Goal: Information Seeking & Learning: Learn about a topic

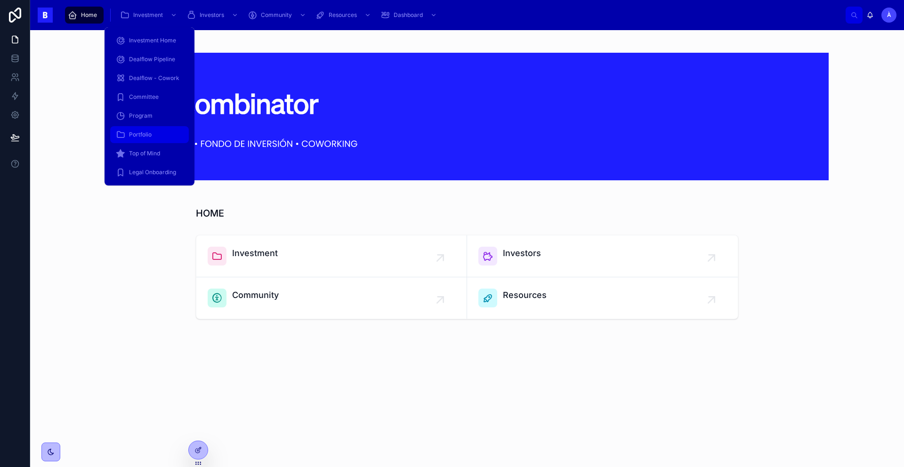
click at [147, 132] on span "Portfolio" at bounding box center [140, 135] width 23 height 8
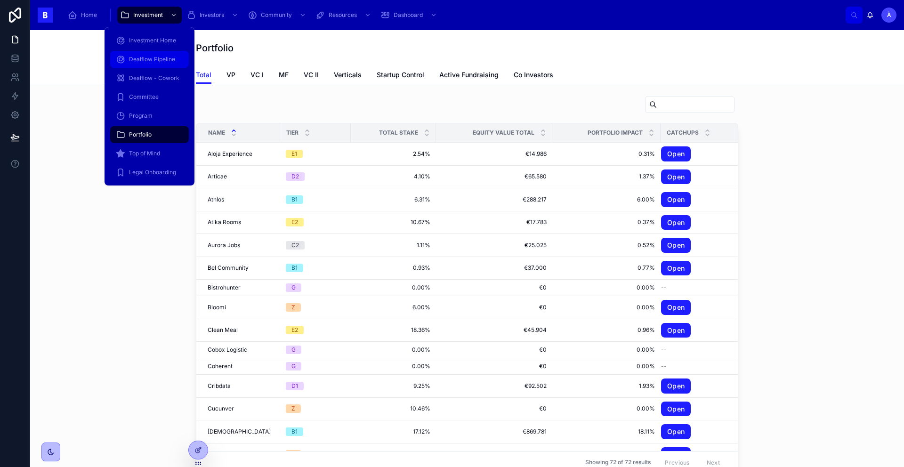
click at [159, 62] on span "Dealflow Pipeline" at bounding box center [152, 60] width 46 height 8
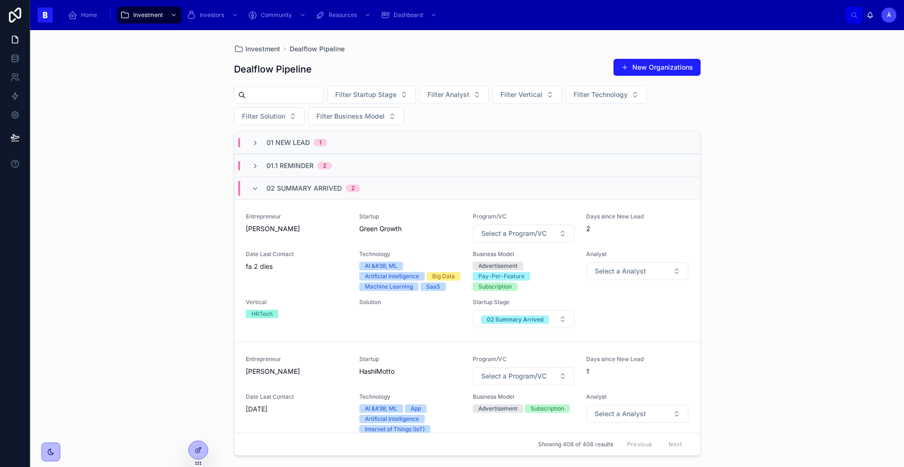
click at [270, 186] on span "02 Summary Arrived" at bounding box center [304, 188] width 75 height 9
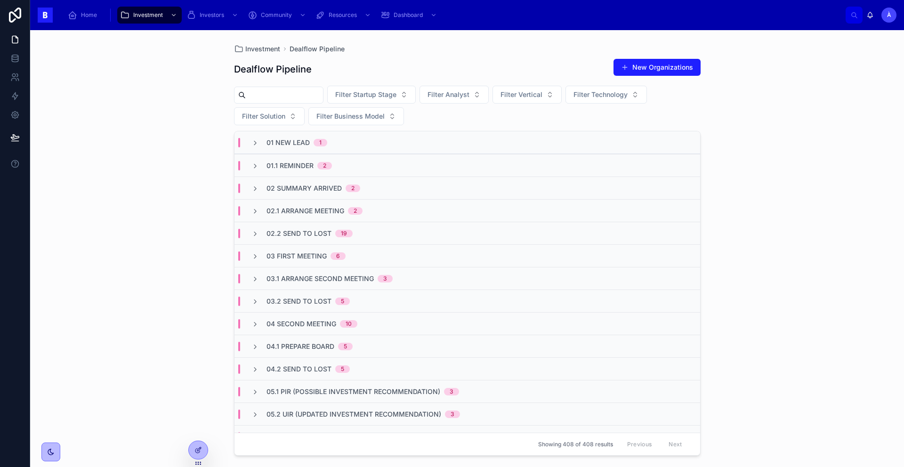
click at [274, 163] on span "01.1 Reminder" at bounding box center [290, 165] width 47 height 9
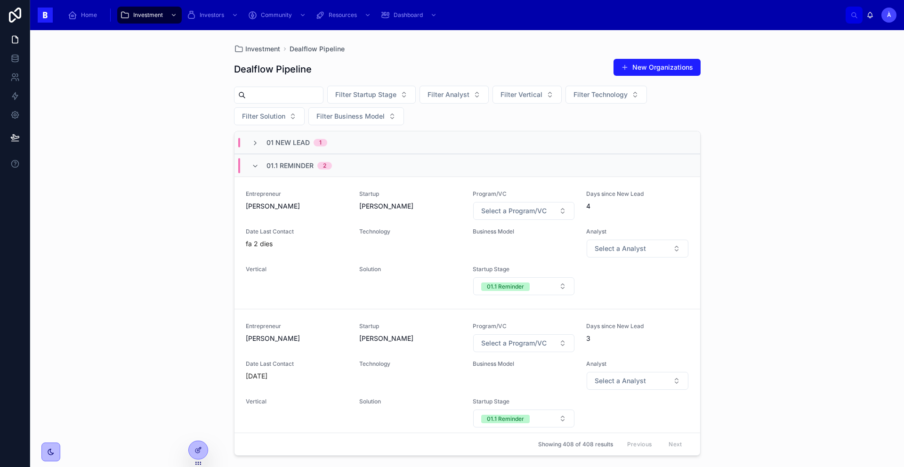
click at [274, 163] on span "01.1 Reminder" at bounding box center [290, 165] width 47 height 9
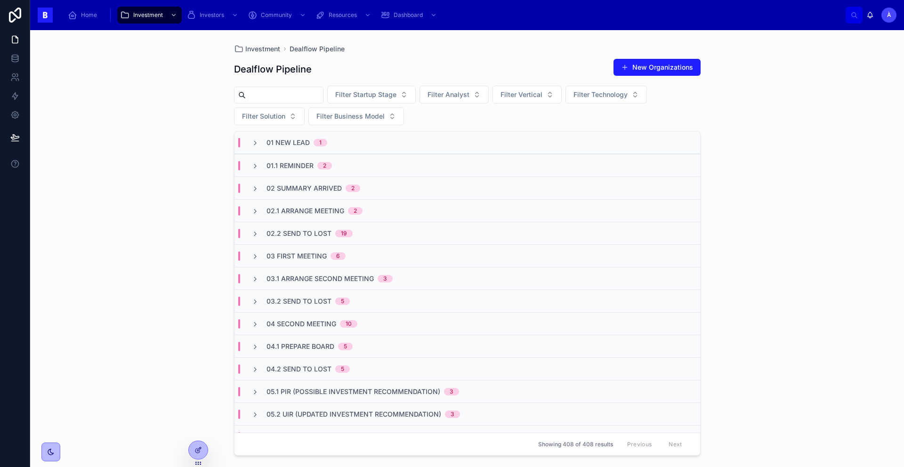
click at [274, 146] on span "01 New Lead" at bounding box center [288, 142] width 43 height 9
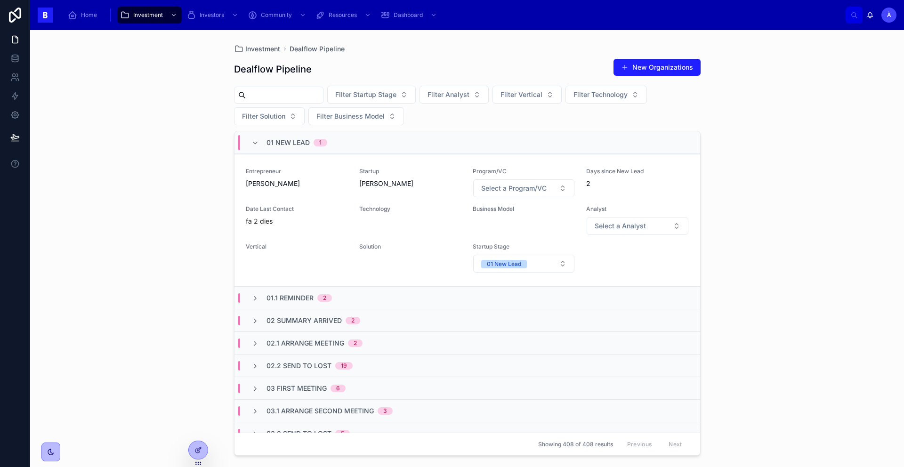
click at [274, 146] on span "01 New Lead" at bounding box center [288, 142] width 43 height 9
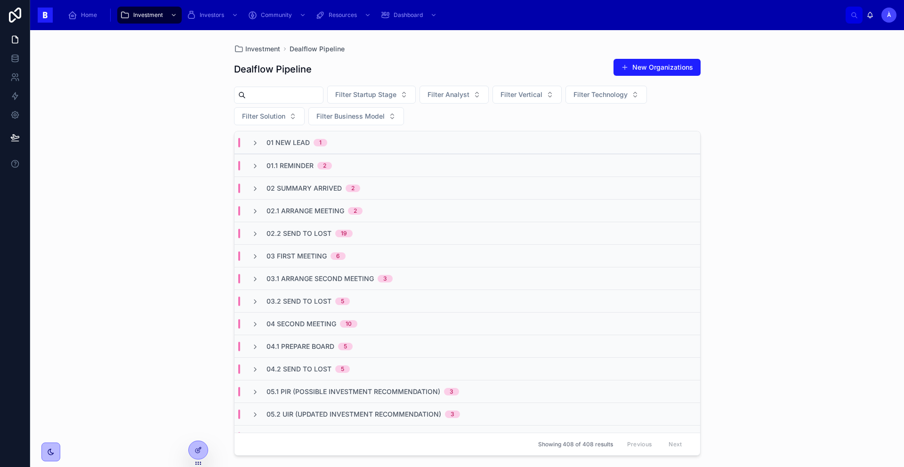
click at [282, 252] on span "03 First Meeting" at bounding box center [297, 256] width 60 height 9
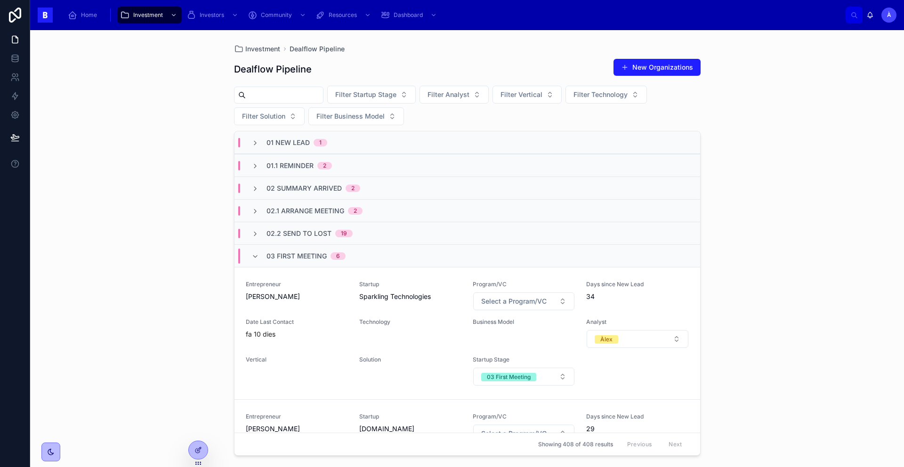
click at [282, 252] on span "03 First Meeting" at bounding box center [297, 256] width 60 height 9
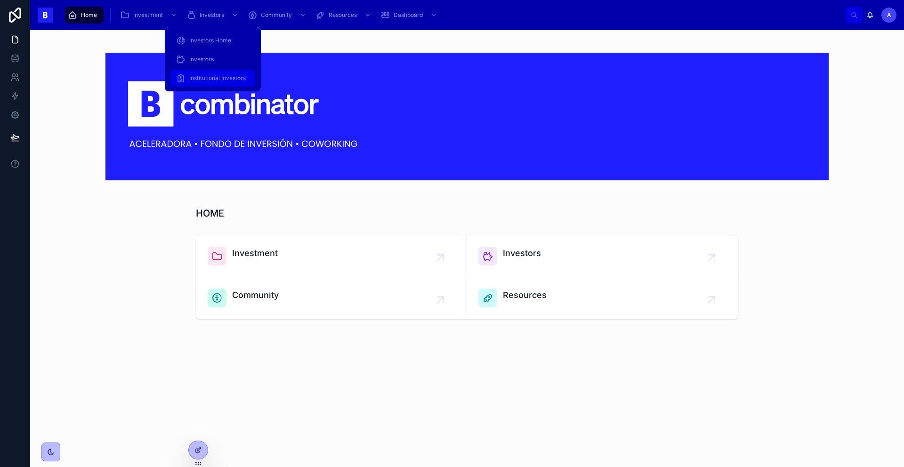
click at [214, 75] on span "Institutional Investors" at bounding box center [217, 78] width 57 height 8
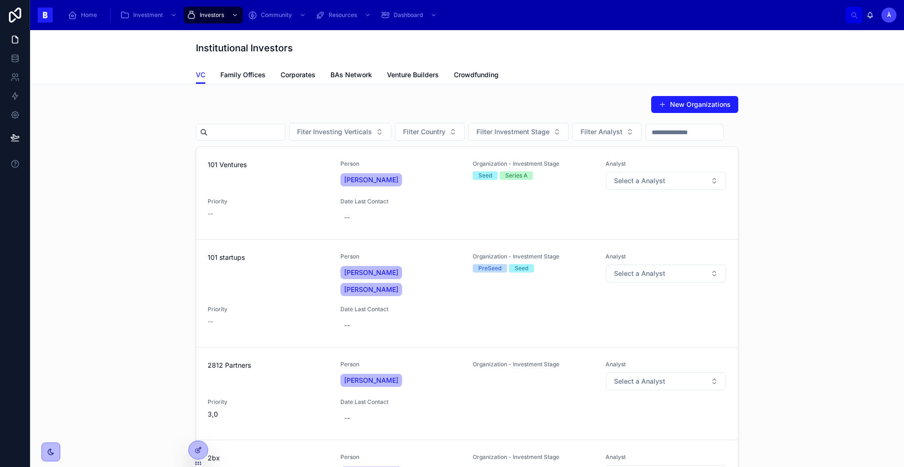
click at [133, 135] on div "New Organizations Fiter Investing Verticals Filter Country Filter Investment St…" at bounding box center [467, 296] width 859 height 409
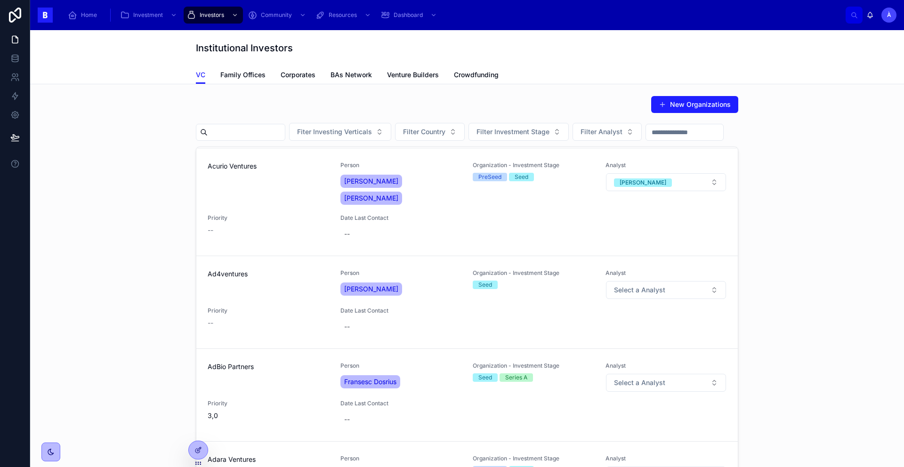
scroll to position [2030, 0]
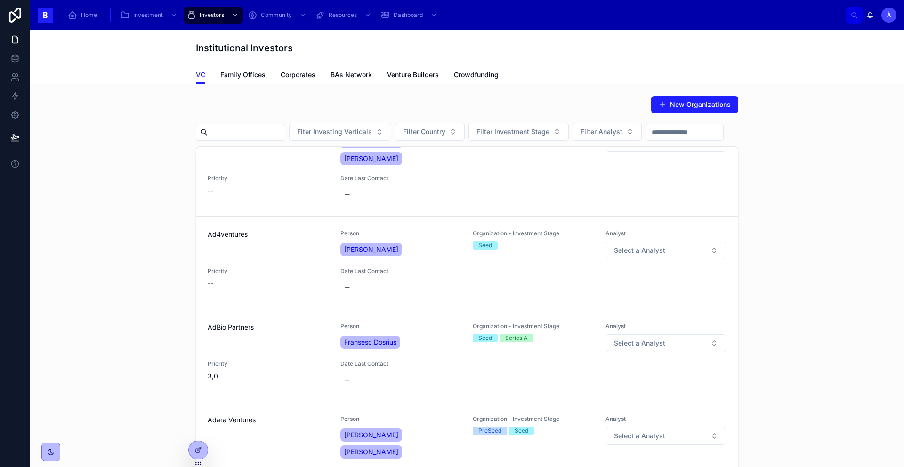
click at [258, 130] on input "text" at bounding box center [246, 132] width 77 height 13
type input "********"
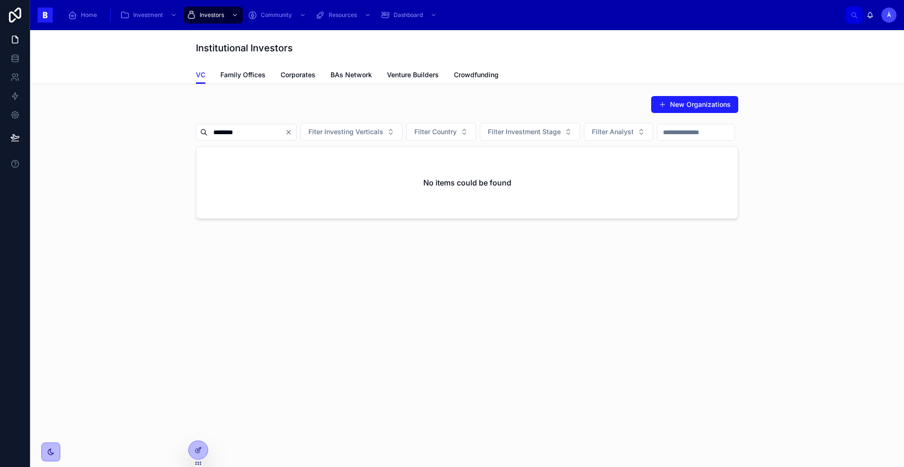
click at [291, 131] on icon "Clear" at bounding box center [289, 132] width 4 height 4
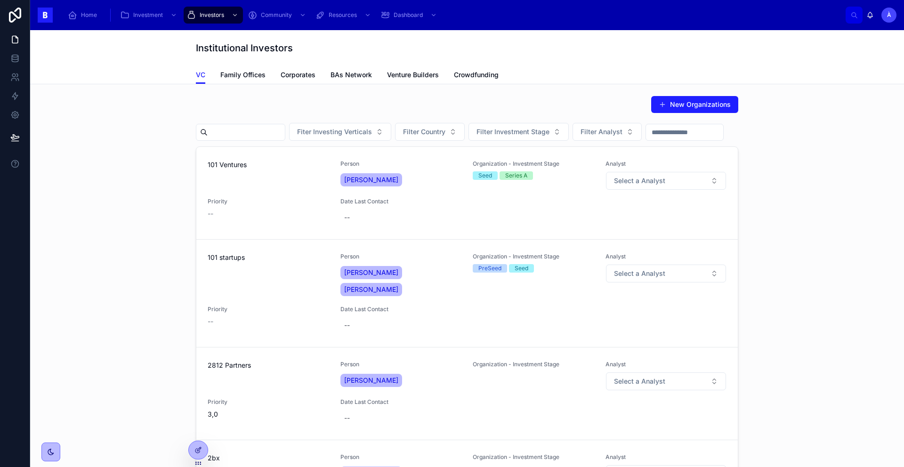
click at [281, 126] on input "text" at bounding box center [246, 132] width 77 height 13
type input "*****"
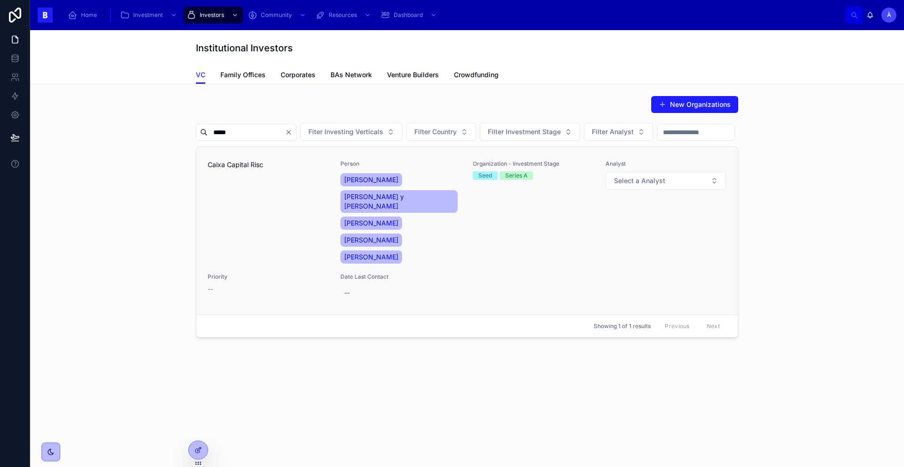
click at [304, 208] on div "Caixa Capital Risc" at bounding box center [269, 213] width 122 height 106
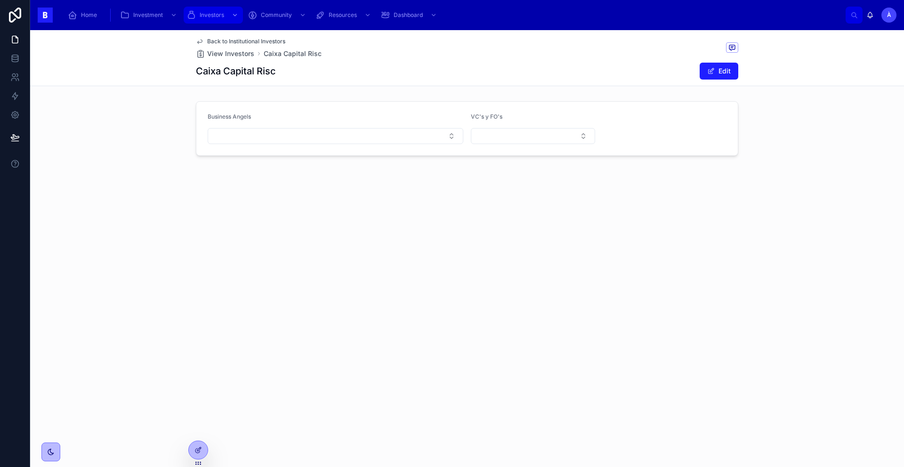
click at [195, 13] on div "Investors" at bounding box center [214, 15] width 54 height 15
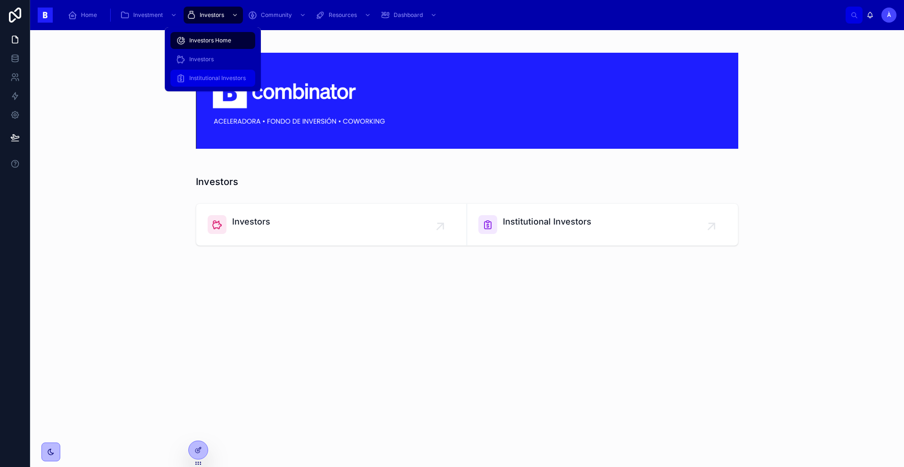
click at [208, 74] on span "Institutional Investors" at bounding box center [217, 78] width 57 height 8
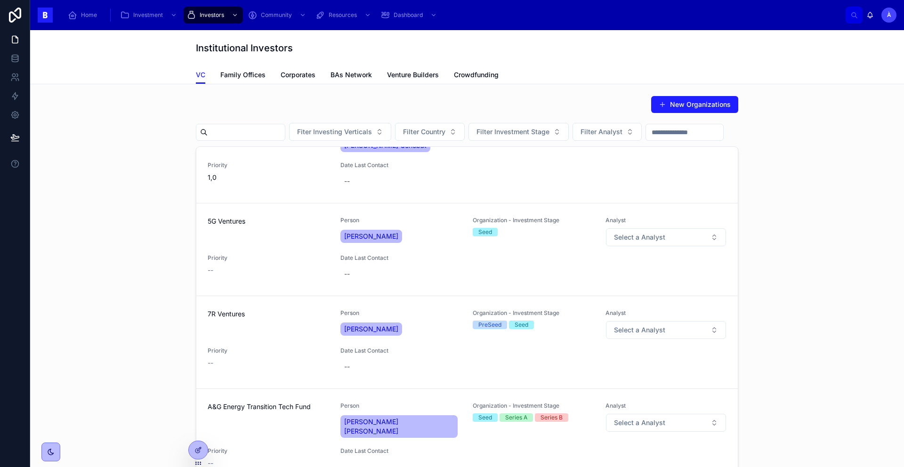
scroll to position [1151, 0]
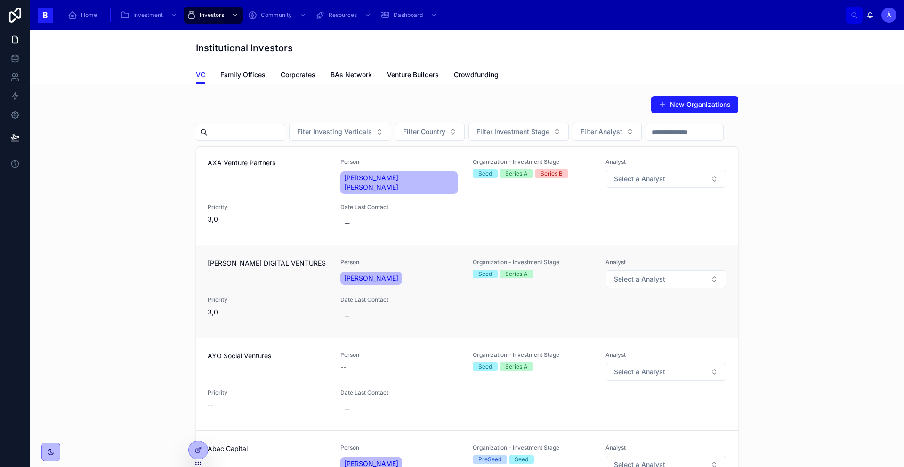
click at [277, 296] on span "Priority" at bounding box center [269, 300] width 122 height 8
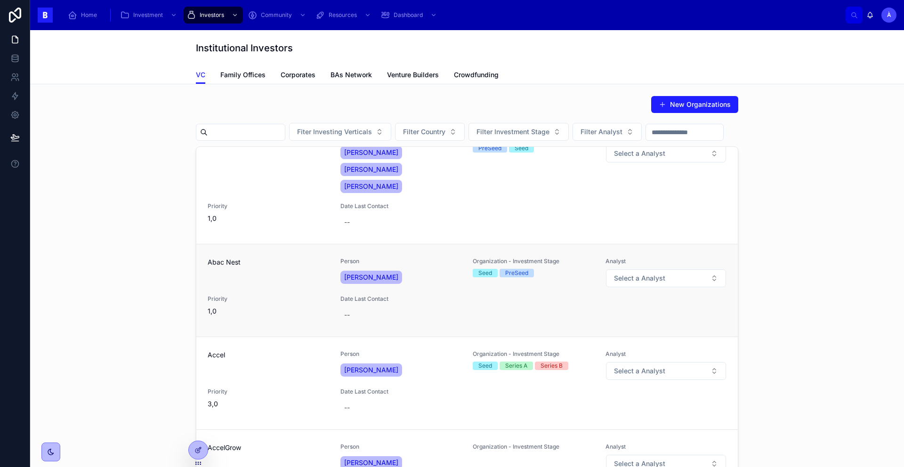
scroll to position [1463, 0]
click at [286, 257] on span "Abac Nest" at bounding box center [269, 261] width 122 height 9
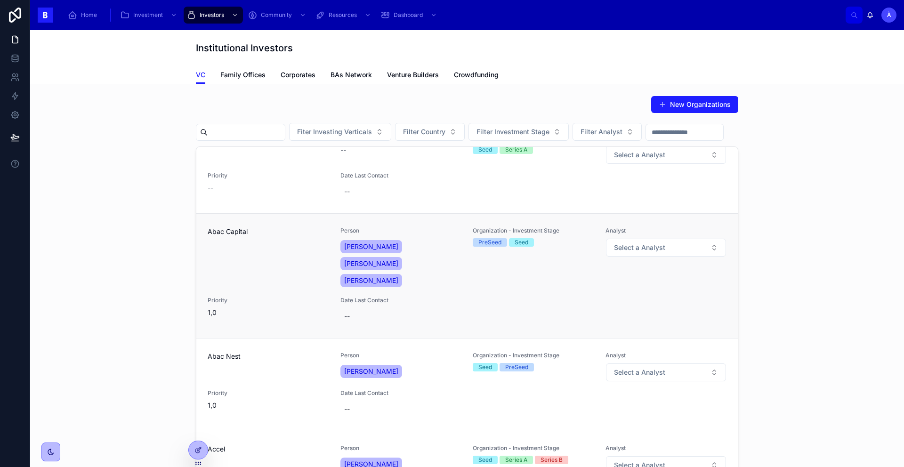
scroll to position [1348, 0]
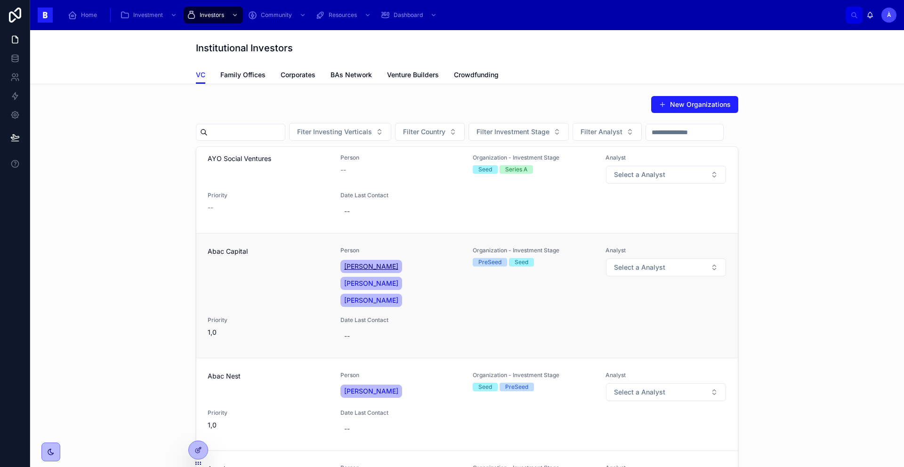
click at [357, 262] on span "[PERSON_NAME]" at bounding box center [371, 266] width 54 height 9
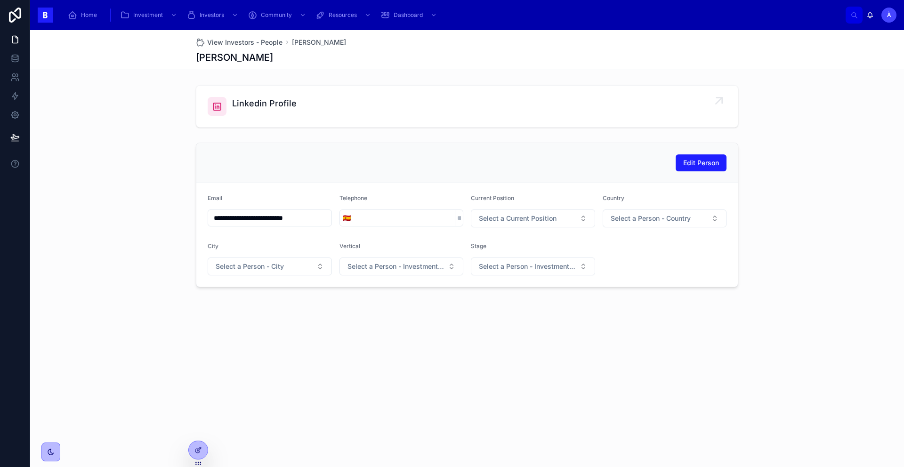
click at [222, 99] on div at bounding box center [217, 106] width 19 height 19
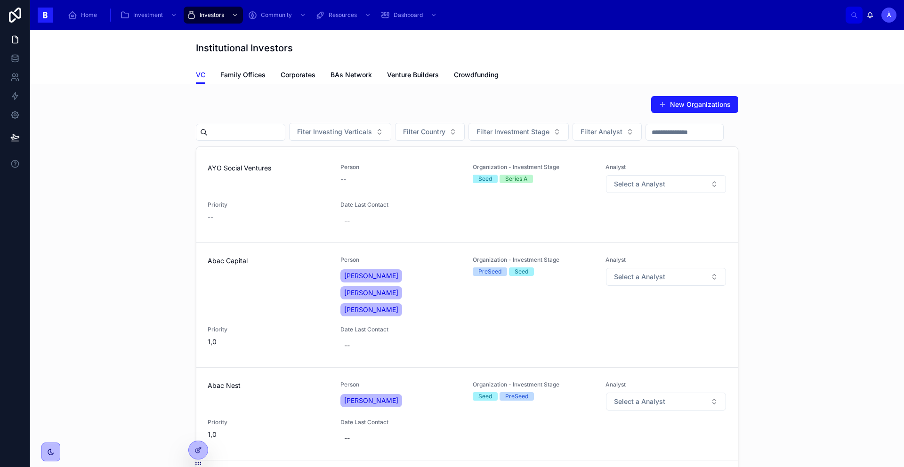
scroll to position [1342, 0]
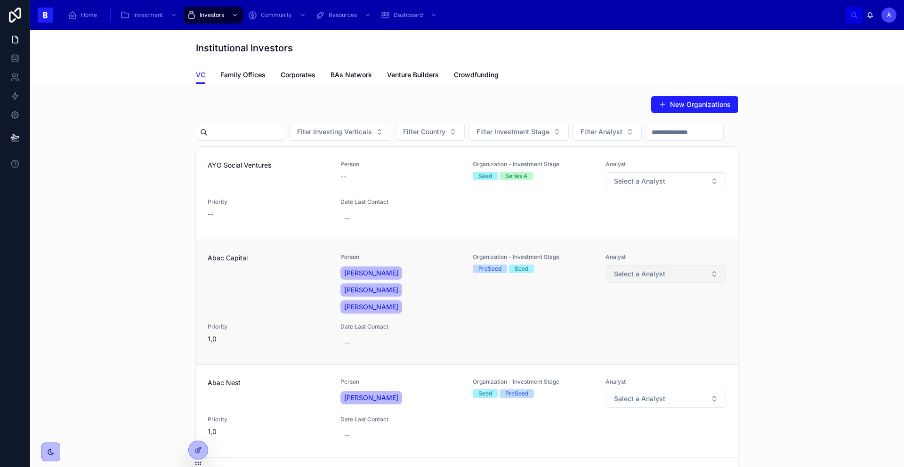
click at [636, 265] on button "Select a Analyst" at bounding box center [666, 274] width 121 height 18
click at [621, 319] on span "Àlex" at bounding box center [614, 318] width 23 height 8
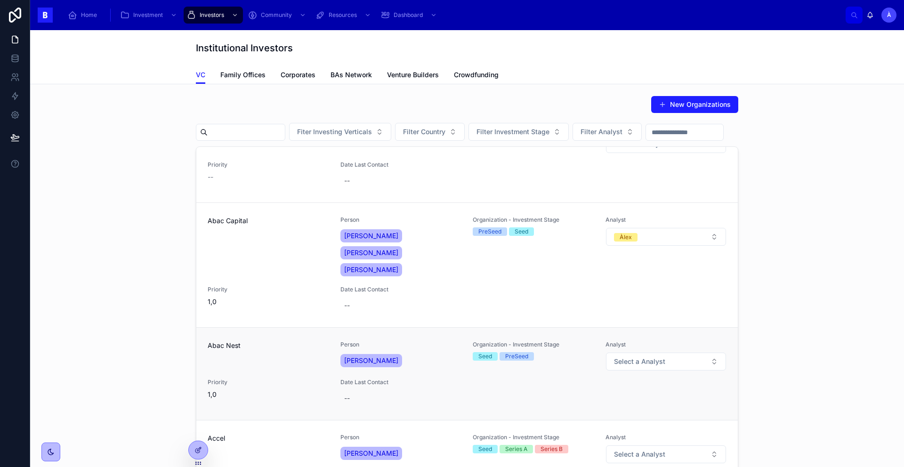
scroll to position [1378, 0]
click at [658, 354] on button "Select a Analyst" at bounding box center [666, 363] width 121 height 18
drag, startPoint x: 616, startPoint y: 394, endPoint x: 617, endPoint y: 382, distance: 12.8
click at [617, 435] on div "Analyst Select a Analyst" at bounding box center [667, 450] width 122 height 30
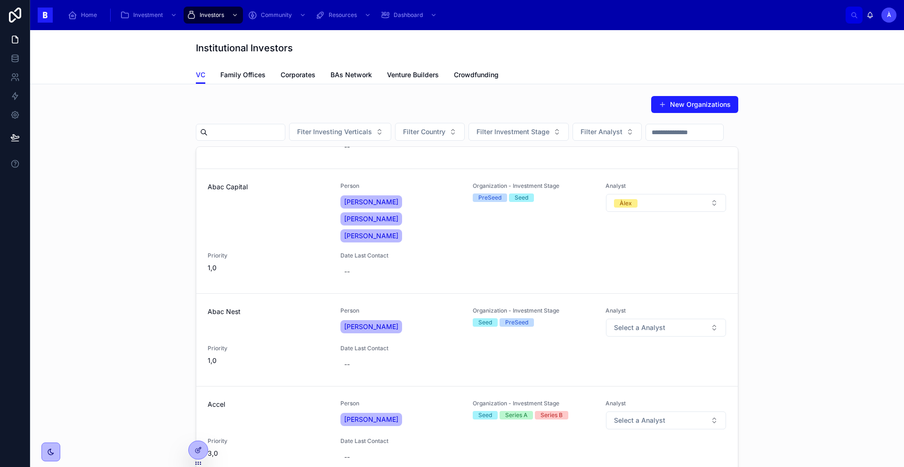
scroll to position [1418, 0]
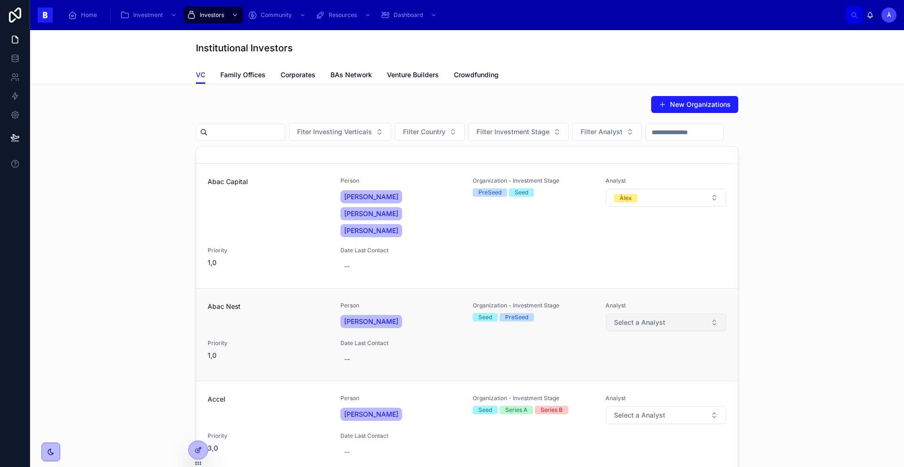
click at [643, 318] on span "Select a Analyst" at bounding box center [639, 322] width 51 height 9
click at [618, 350] on div "Àlex" at bounding box center [615, 350] width 12 height 8
click at [365, 317] on span "[PERSON_NAME]" at bounding box center [371, 321] width 54 height 9
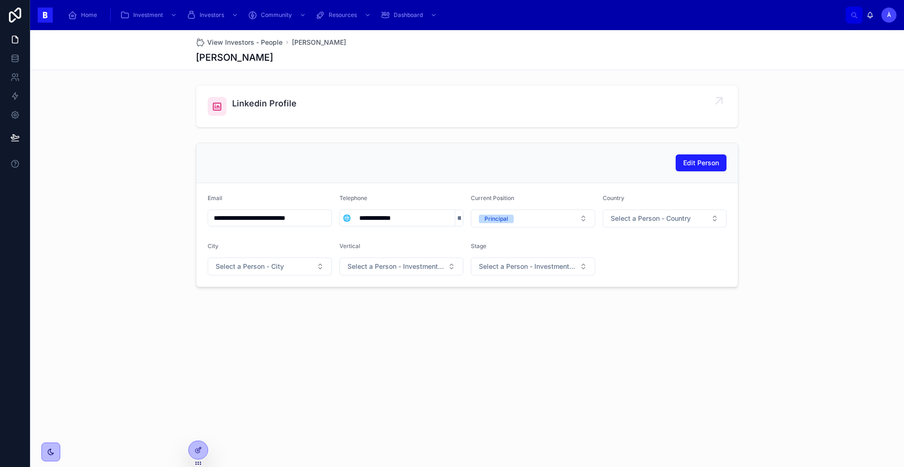
click at [217, 106] on icon at bounding box center [217, 106] width 11 height 11
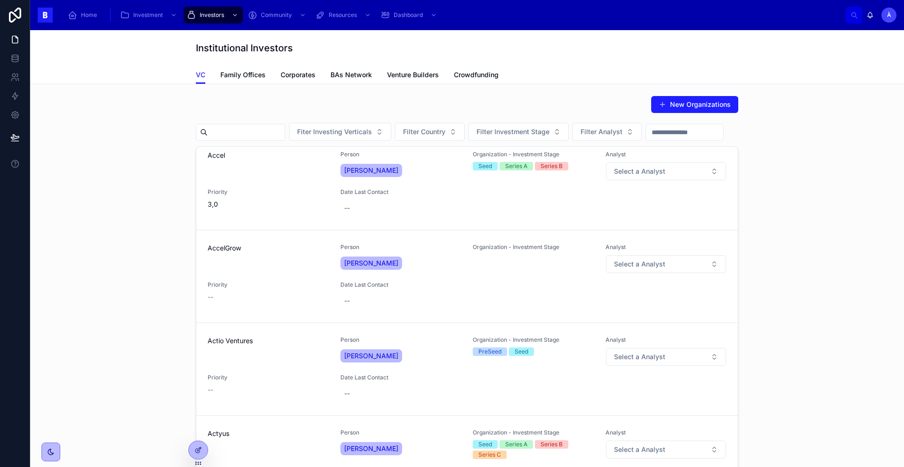
scroll to position [1670, 0]
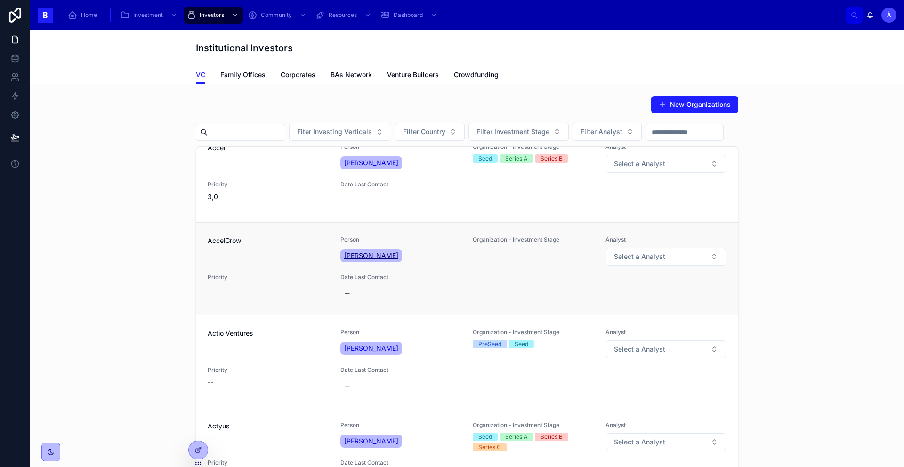
click at [355, 251] on span "[PERSON_NAME]" at bounding box center [371, 255] width 54 height 9
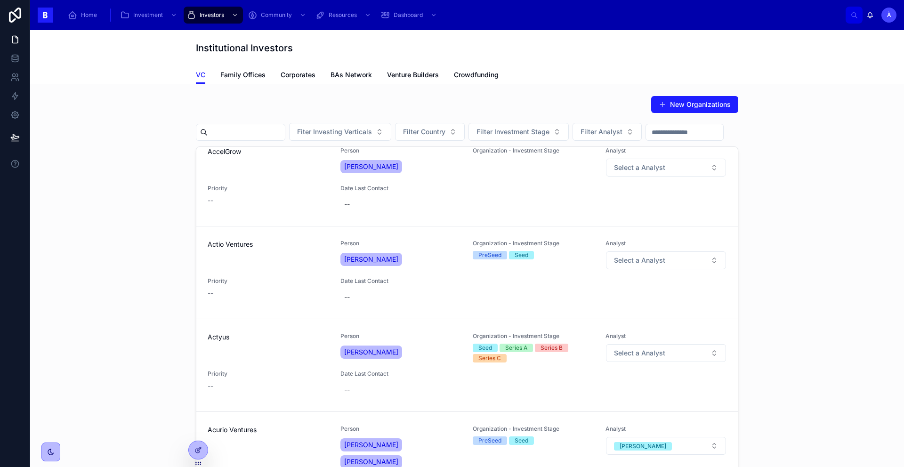
scroll to position [1744, 0]
click at [367, 254] on span "[PERSON_NAME]" at bounding box center [371, 258] width 54 height 9
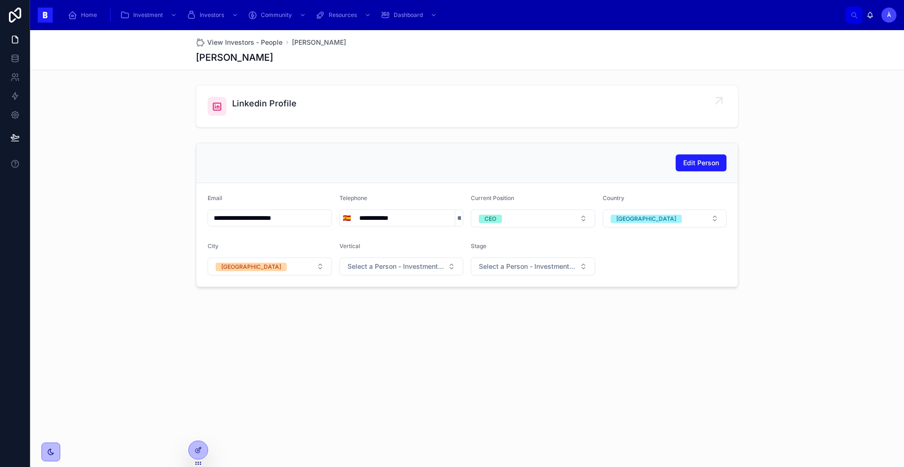
click at [215, 103] on icon at bounding box center [217, 106] width 11 height 11
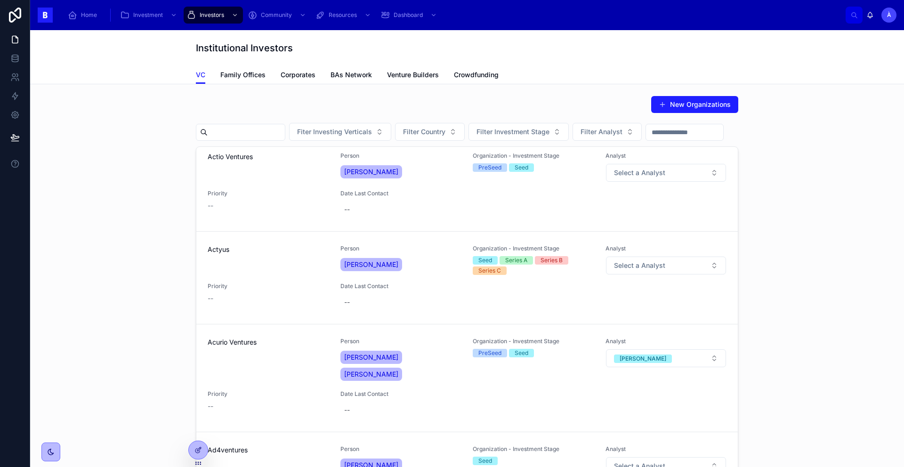
scroll to position [1846, 0]
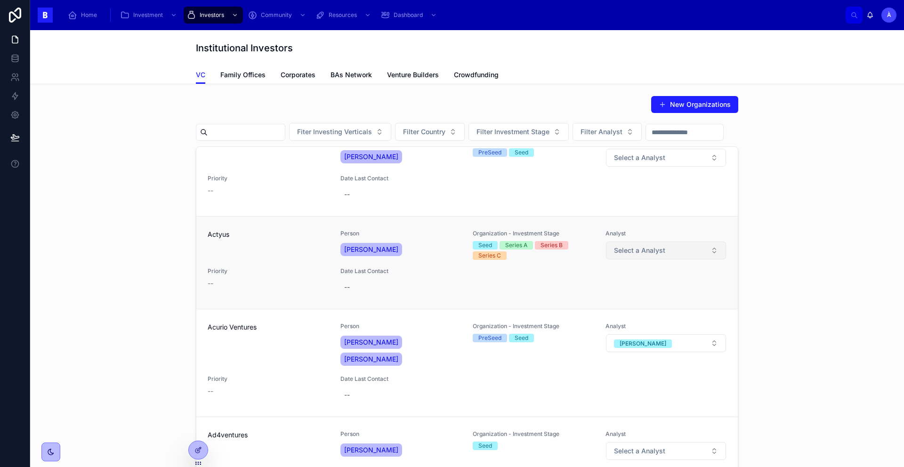
click at [620, 246] on span "Select a Analyst" at bounding box center [639, 250] width 51 height 9
click at [616, 288] on div "Àlex" at bounding box center [657, 293] width 114 height 14
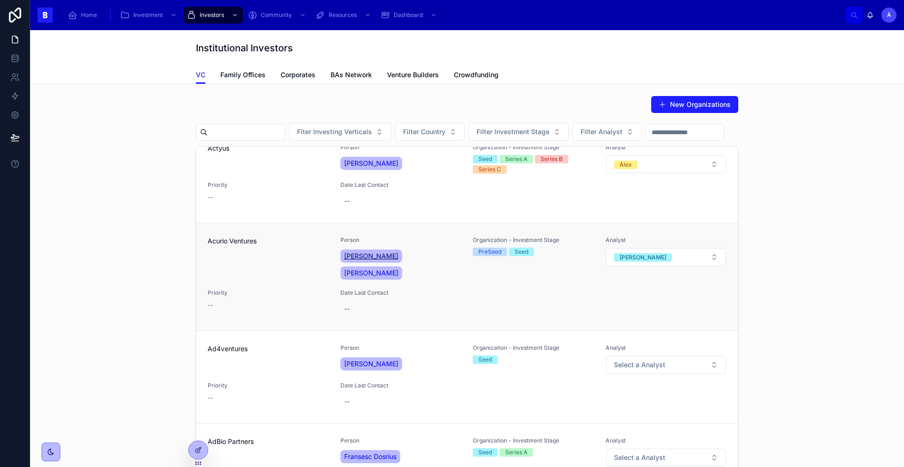
click at [347, 252] on span "[PERSON_NAME]" at bounding box center [371, 256] width 54 height 9
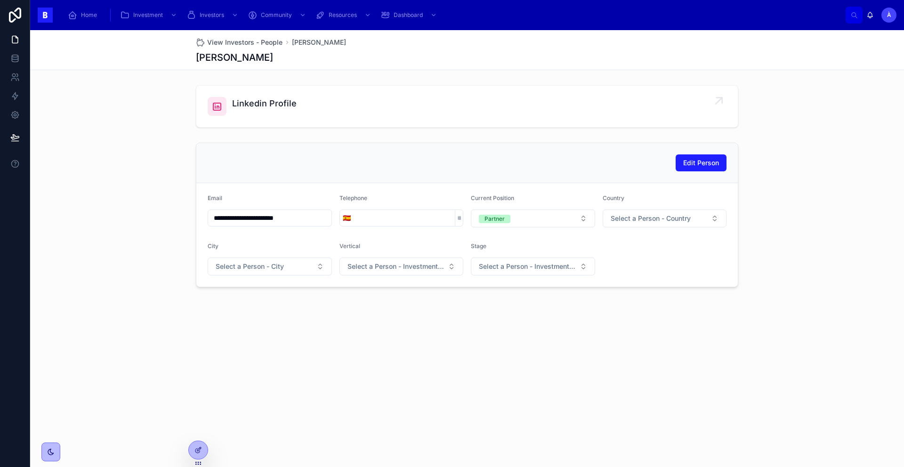
click at [212, 109] on icon at bounding box center [217, 106] width 11 height 11
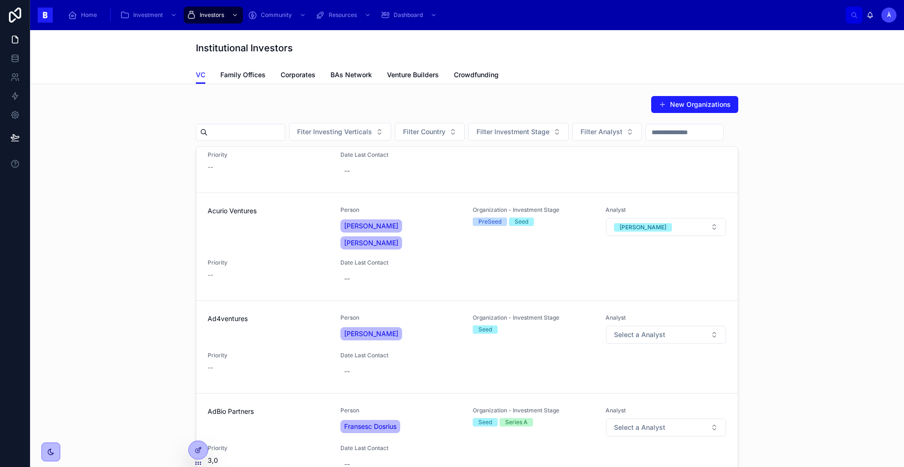
scroll to position [2009, 0]
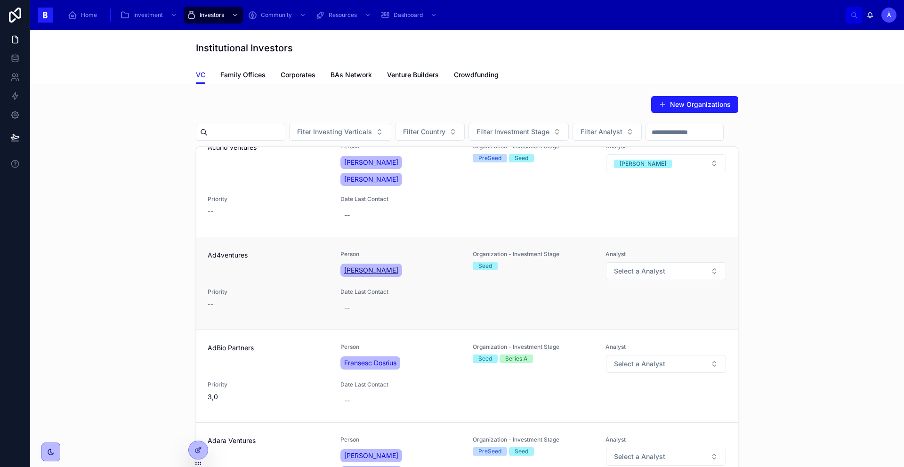
click at [371, 266] on span "[PERSON_NAME]" at bounding box center [371, 270] width 54 height 9
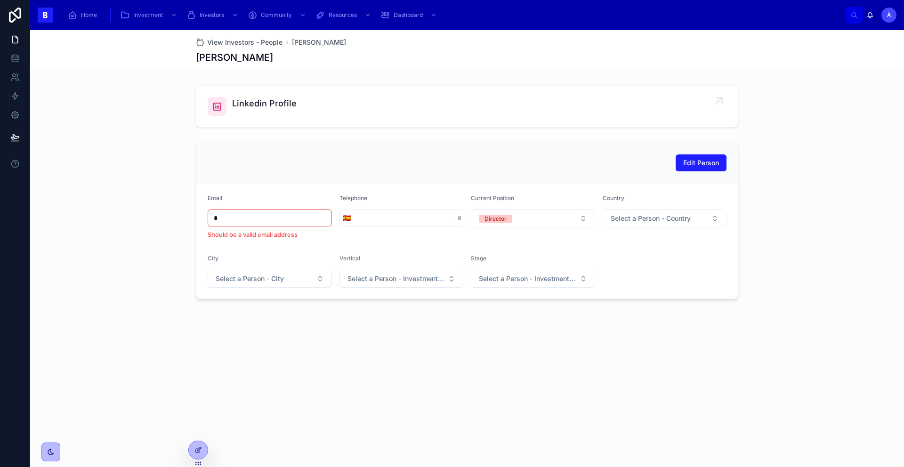
click at [274, 105] on span "Linkedin Profile" at bounding box center [264, 103] width 65 height 13
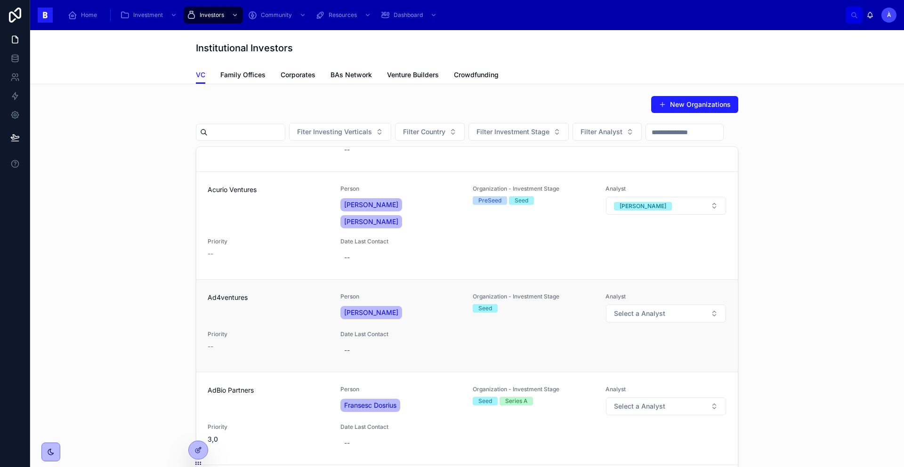
scroll to position [2012, 0]
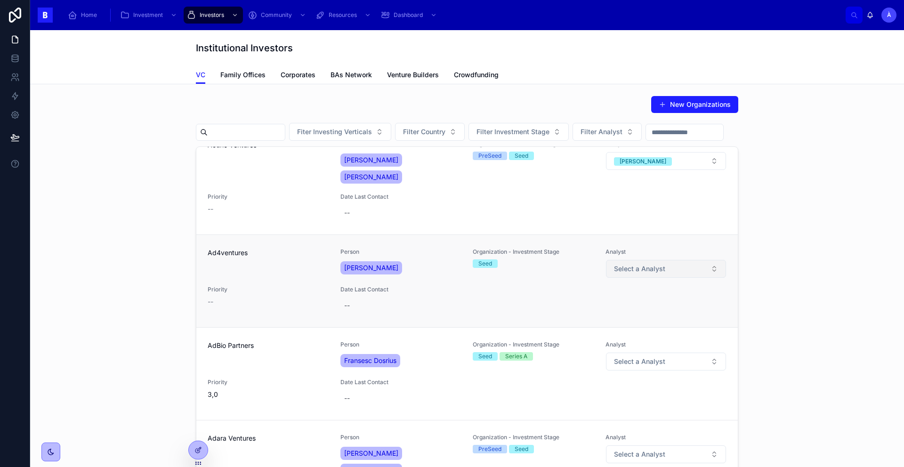
click at [645, 264] on span "Select a Analyst" at bounding box center [639, 268] width 51 height 9
click at [616, 324] on div "Àlex" at bounding box center [615, 328] width 12 height 8
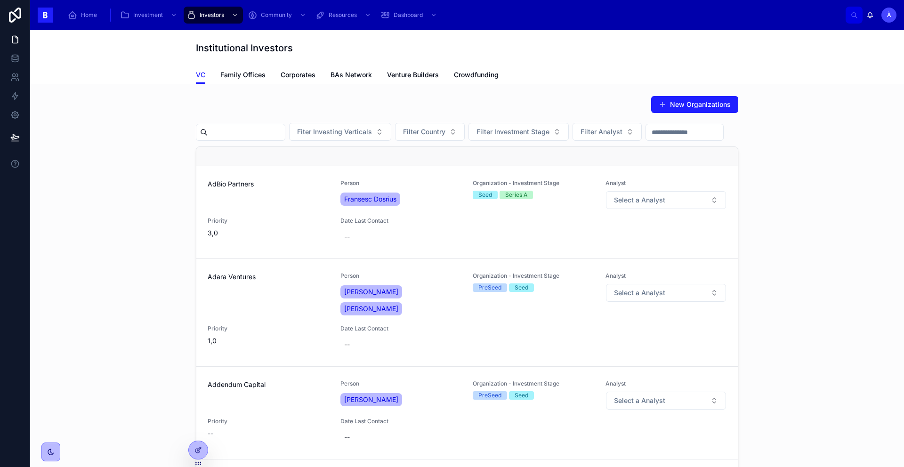
scroll to position [2168, 0]
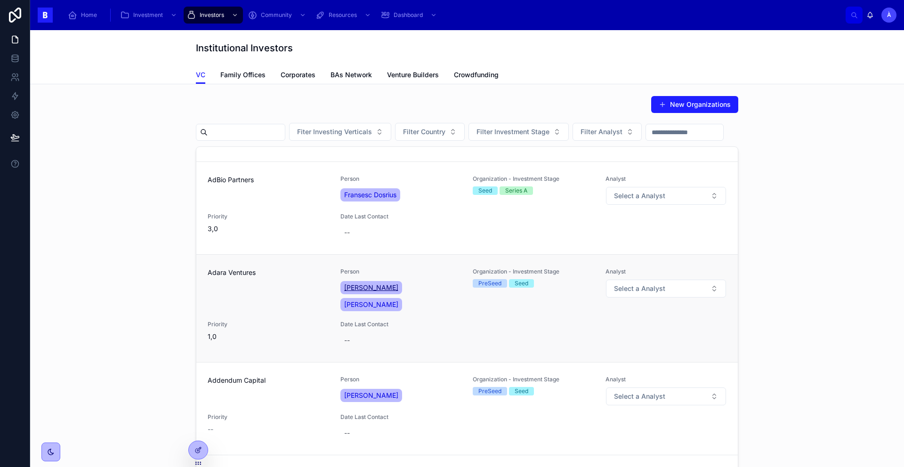
click at [376, 283] on span "[PERSON_NAME]" at bounding box center [371, 287] width 54 height 9
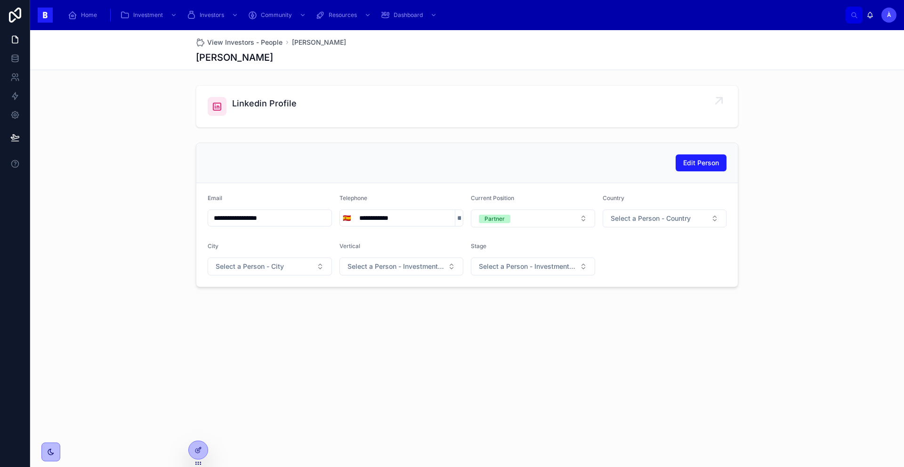
click at [217, 101] on icon at bounding box center [217, 106] width 11 height 11
